Goal: Navigation & Orientation: Find specific page/section

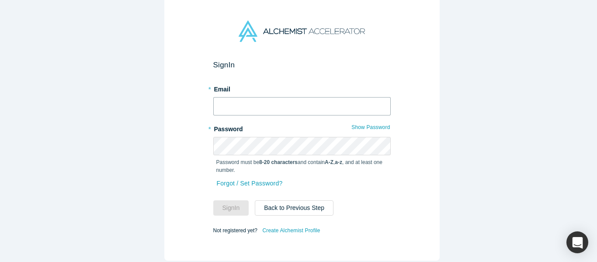
click at [246, 100] on input "text" at bounding box center [301, 106] width 177 height 18
type input "[EMAIL_ADDRESS][DOMAIN_NAME]"
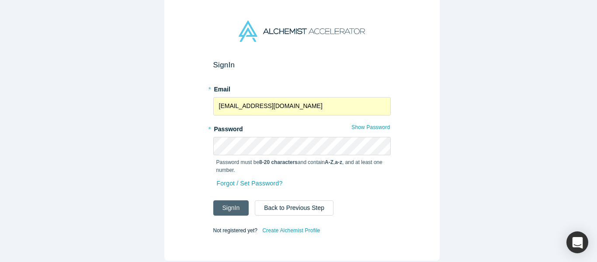
click at [225, 205] on button "Sign In" at bounding box center [231, 207] width 36 height 15
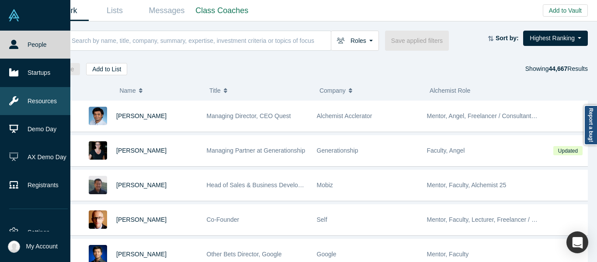
click at [21, 104] on link "Resources" at bounding box center [38, 101] width 77 height 28
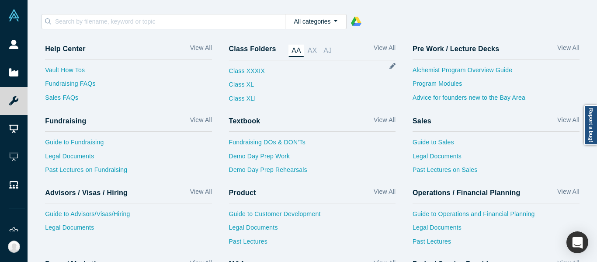
click at [353, 27] on div at bounding box center [354, 21] width 15 height 15
click at [351, 21] on polygon at bounding box center [353, 21] width 5 height 9
